Goal: Navigation & Orientation: Understand site structure

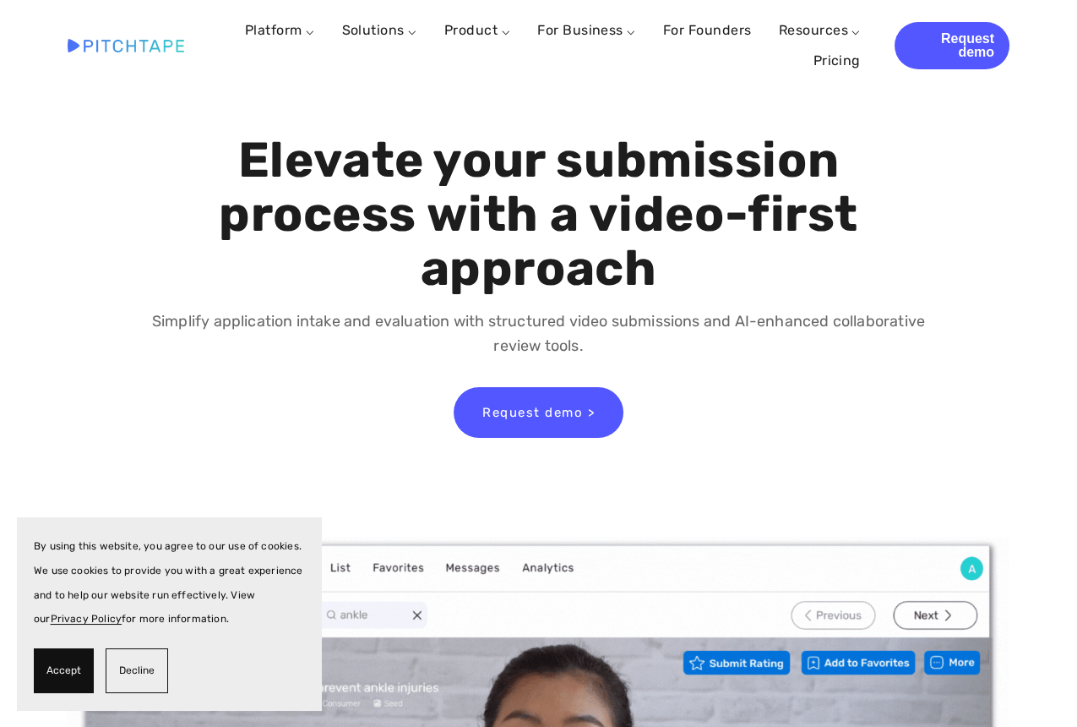
click at [146, 680] on span "Decline" at bounding box center [136, 670] width 35 height 25
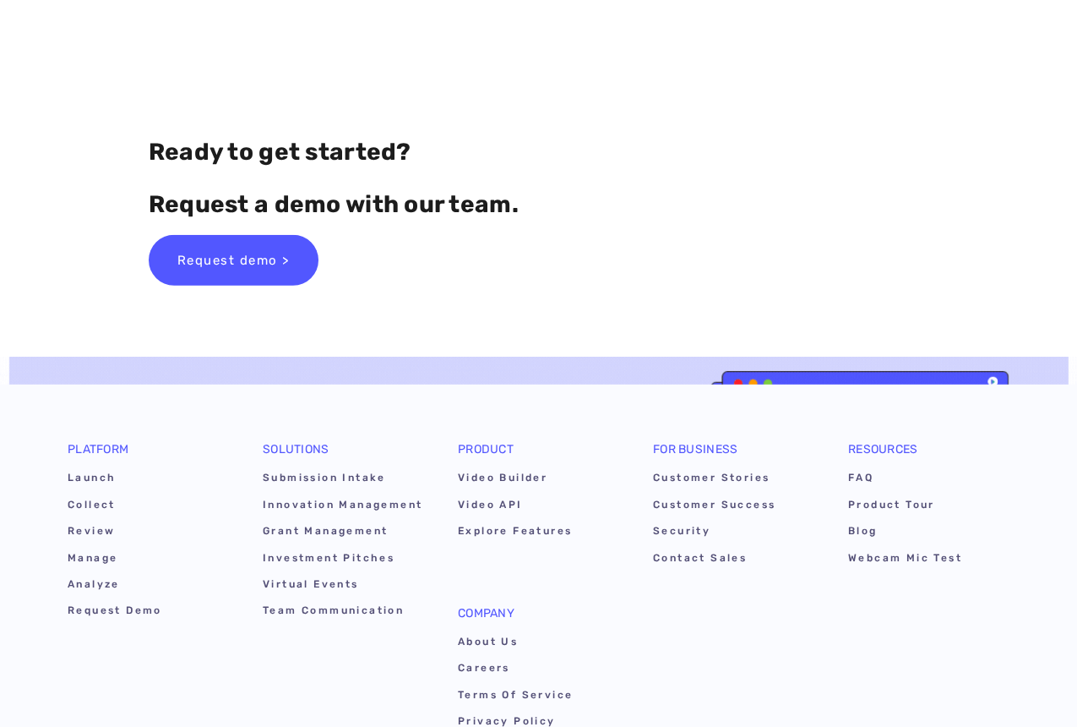
scroll to position [9323, 0]
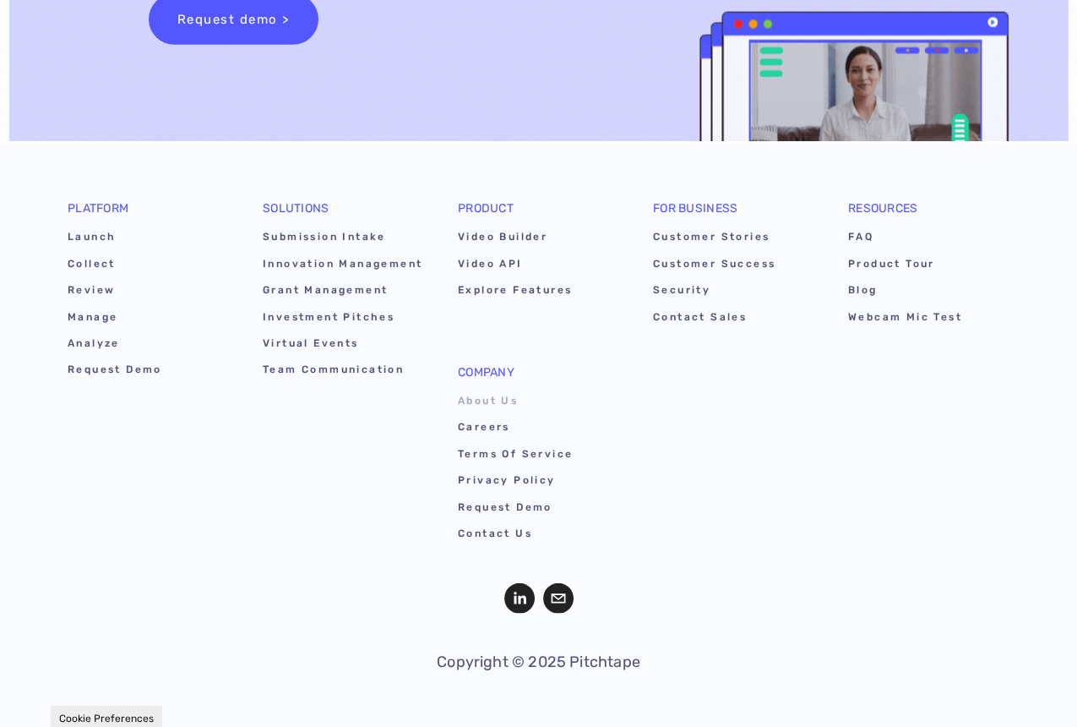
click at [619, 396] on link "About Us" at bounding box center [538, 403] width 161 height 26
